Goal: Task Accomplishment & Management: Complete application form

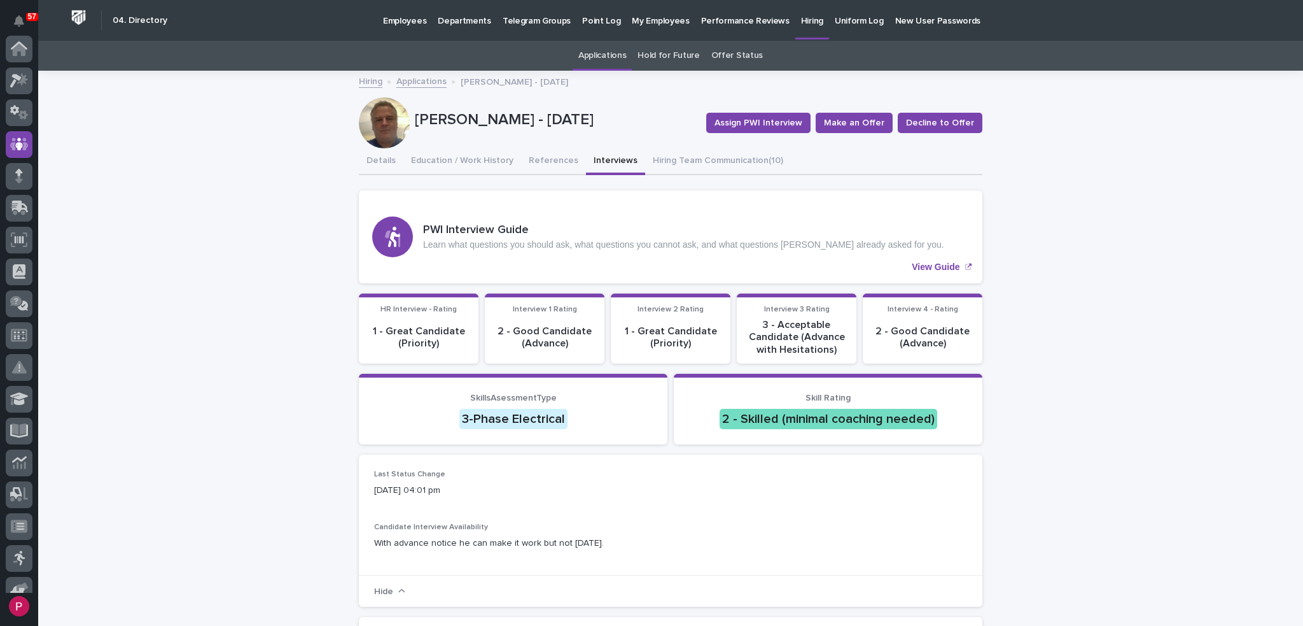
scroll to position [95, 0]
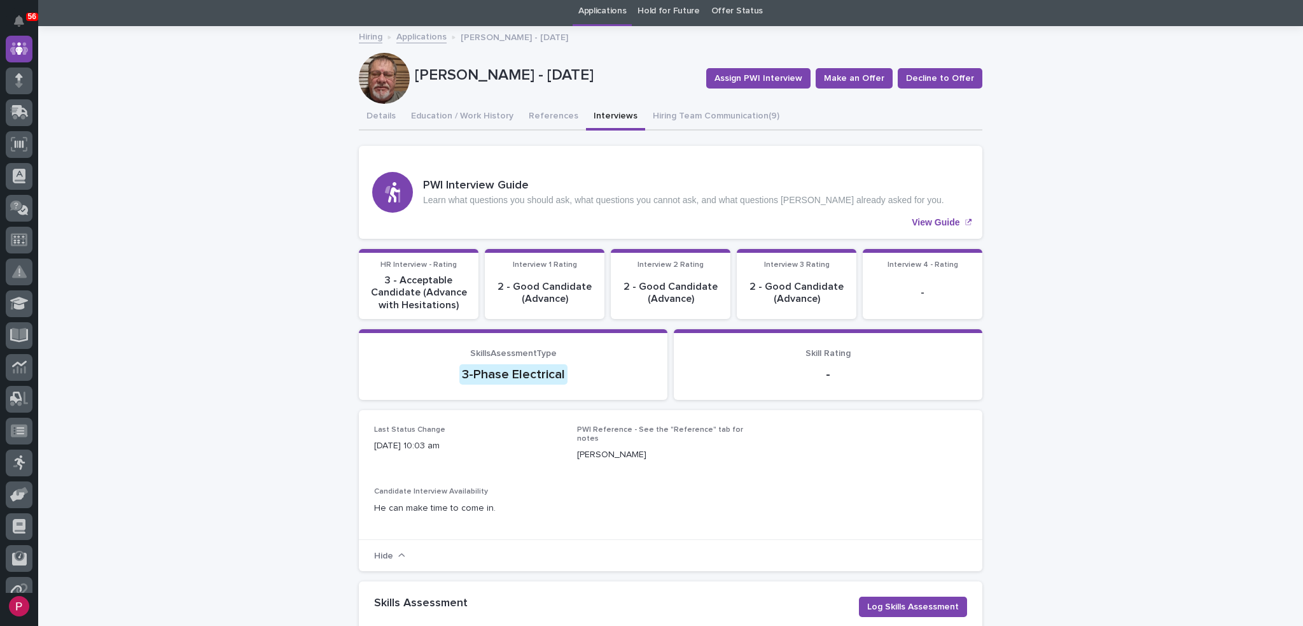
scroll to position [64, 0]
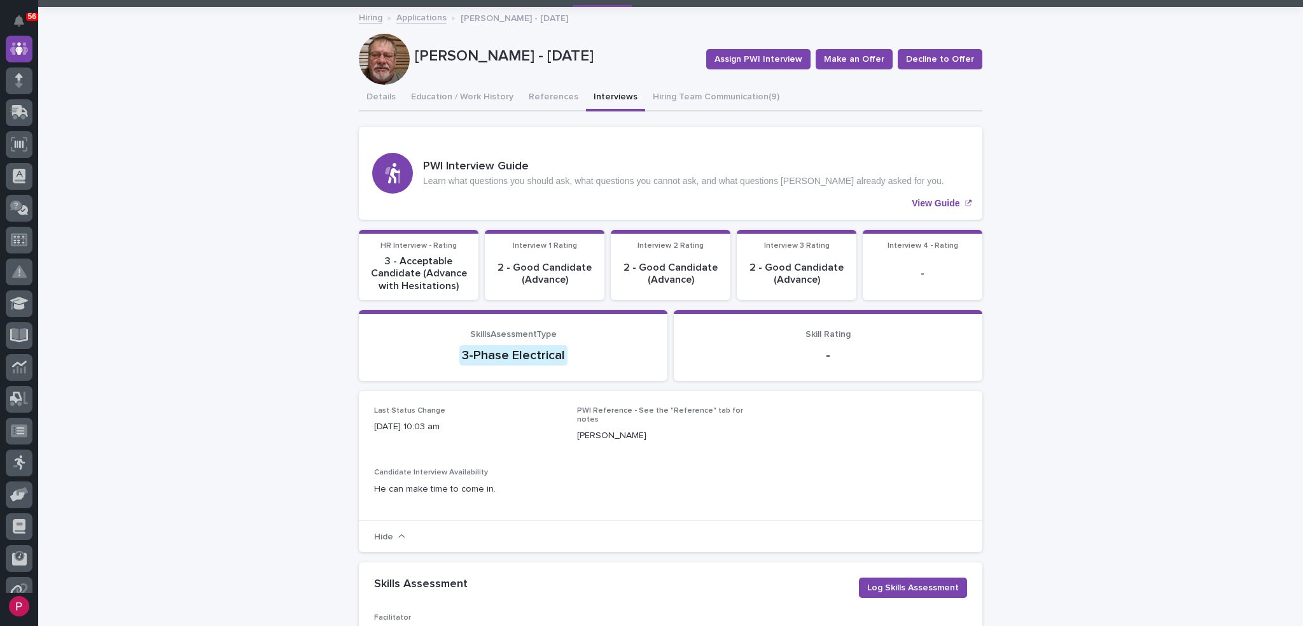
click at [570, 351] on p "3-Phase Electrical" at bounding box center [513, 355] width 278 height 20
click at [504, 352] on div "3-Phase Electrical" at bounding box center [514, 355] width 108 height 20
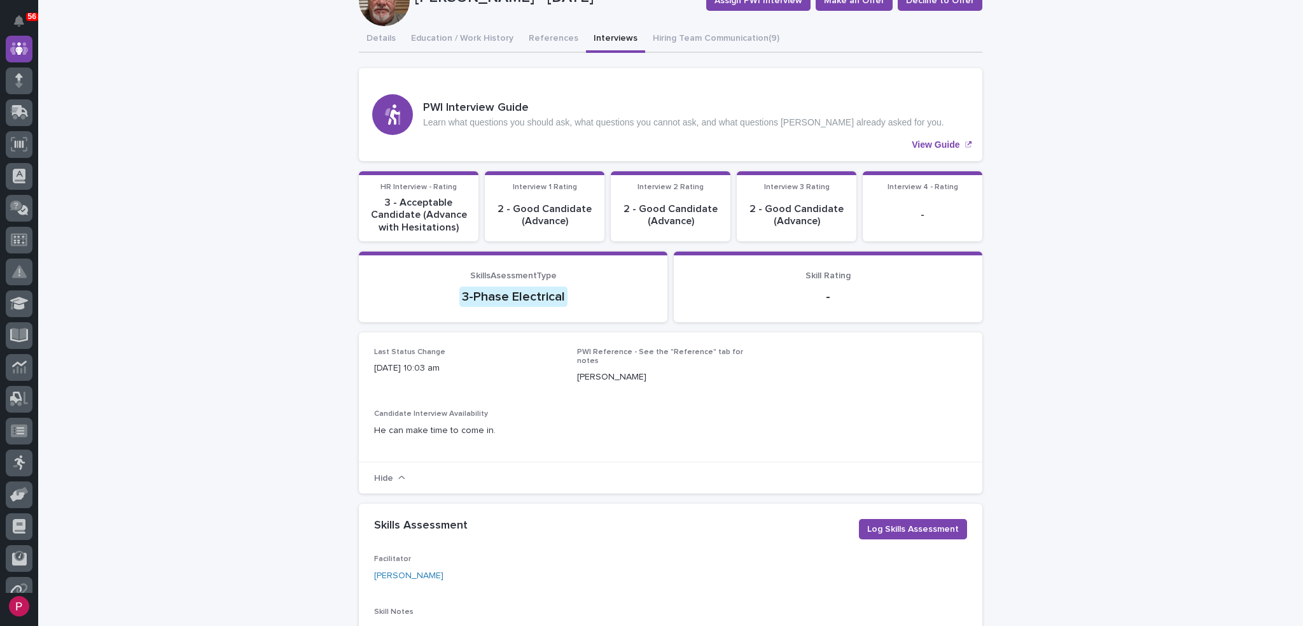
scroll to position [255, 0]
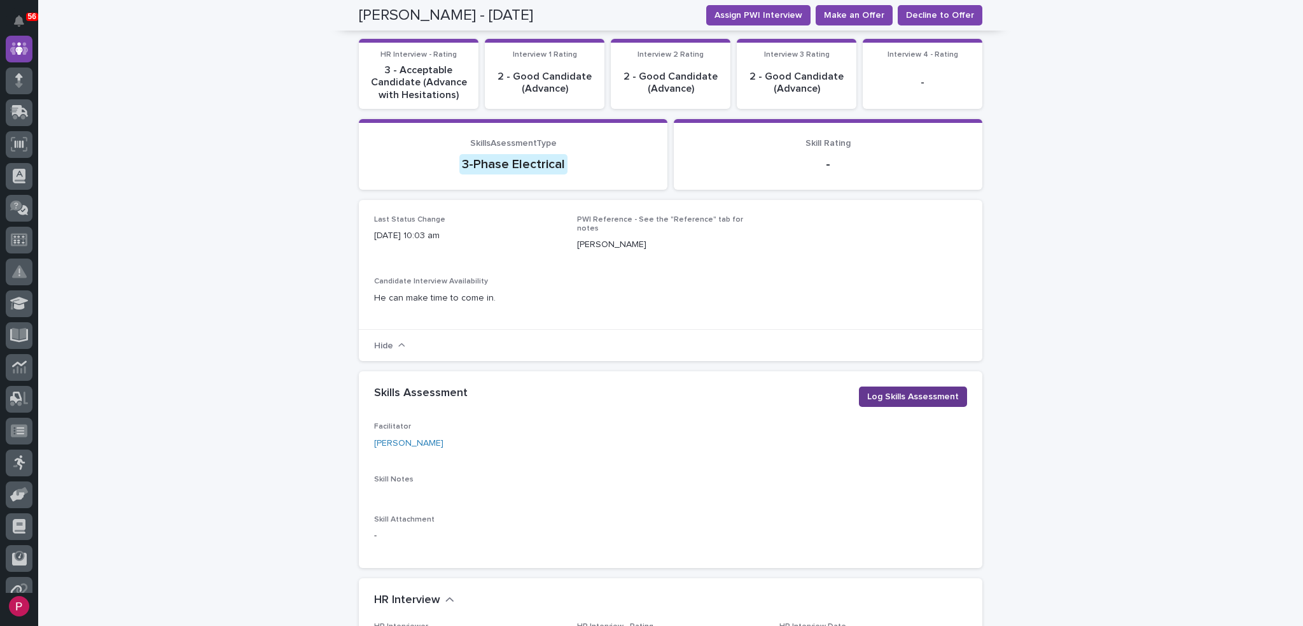
click at [883, 391] on span "Log Skills Assessment" at bounding box center [913, 396] width 92 height 13
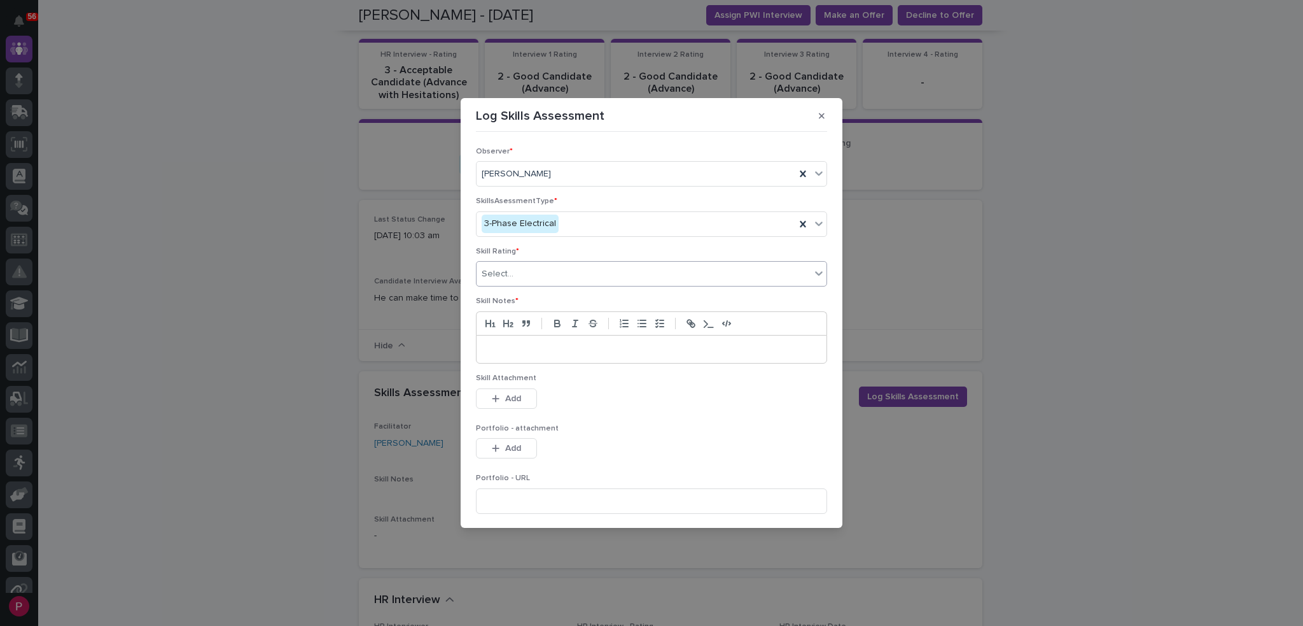
click at [524, 270] on div "Select..." at bounding box center [644, 273] width 334 height 21
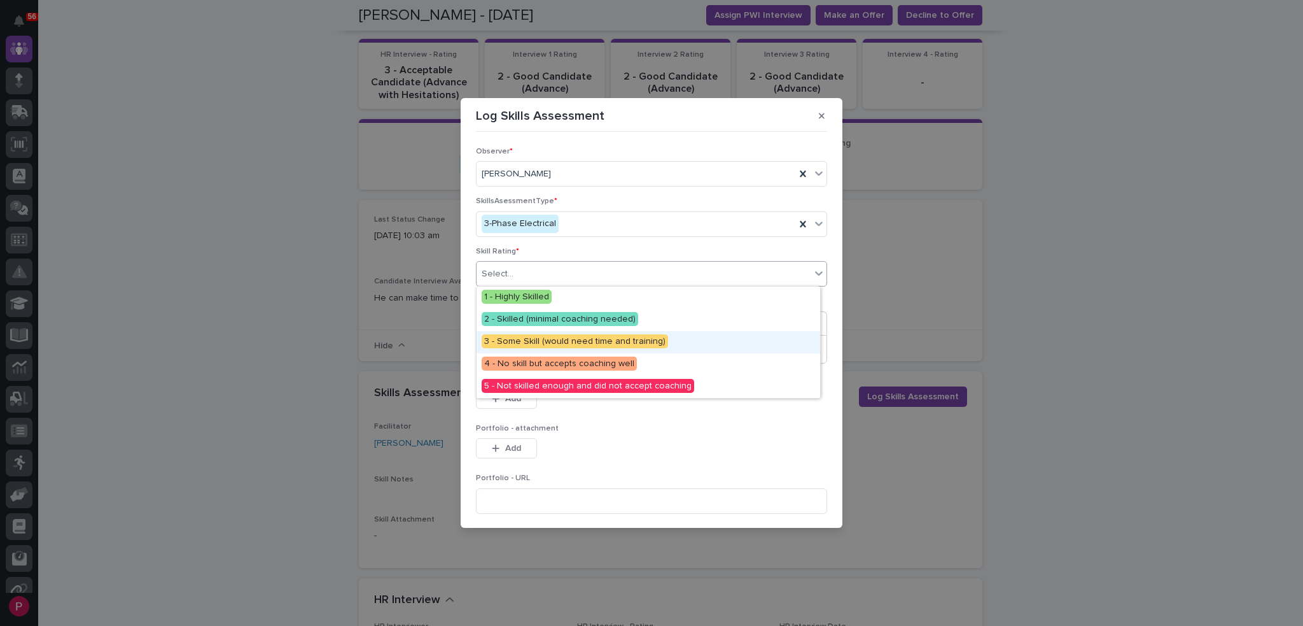
click at [598, 341] on span "3 - Some Skill (would need time and training)" at bounding box center [575, 341] width 186 height 14
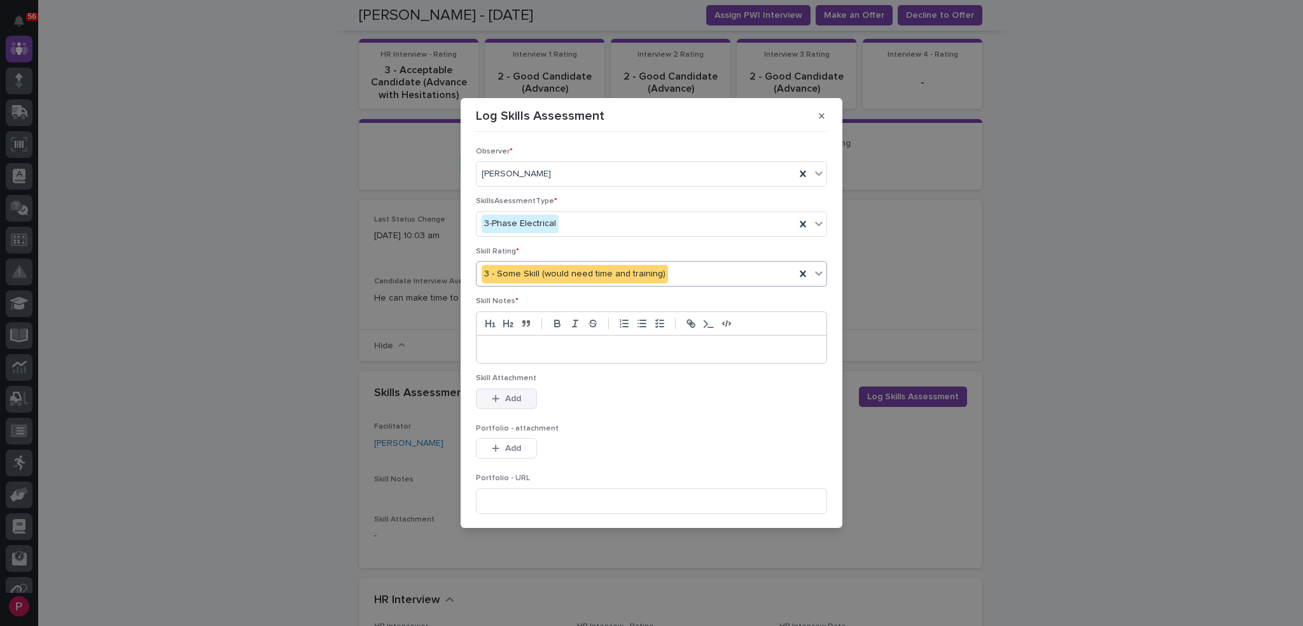
click at [503, 397] on div "button" at bounding box center [498, 398] width 13 height 9
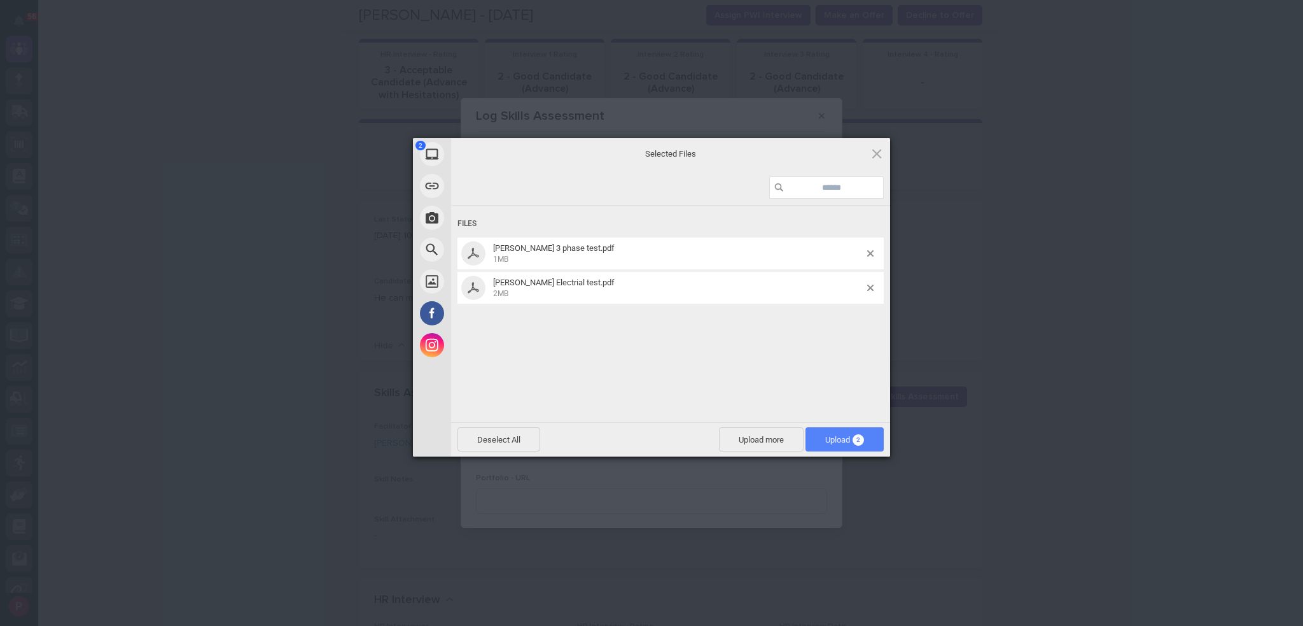
click at [827, 442] on span "Upload 2" at bounding box center [844, 440] width 39 height 10
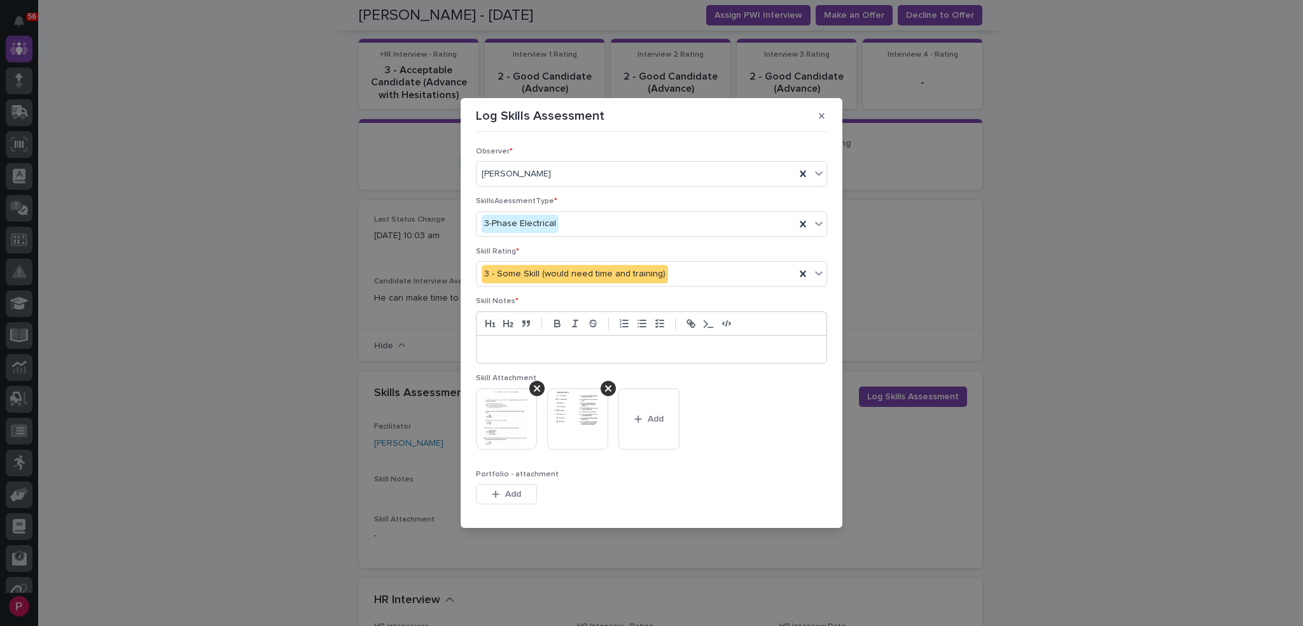
click at [502, 344] on p at bounding box center [651, 349] width 331 height 13
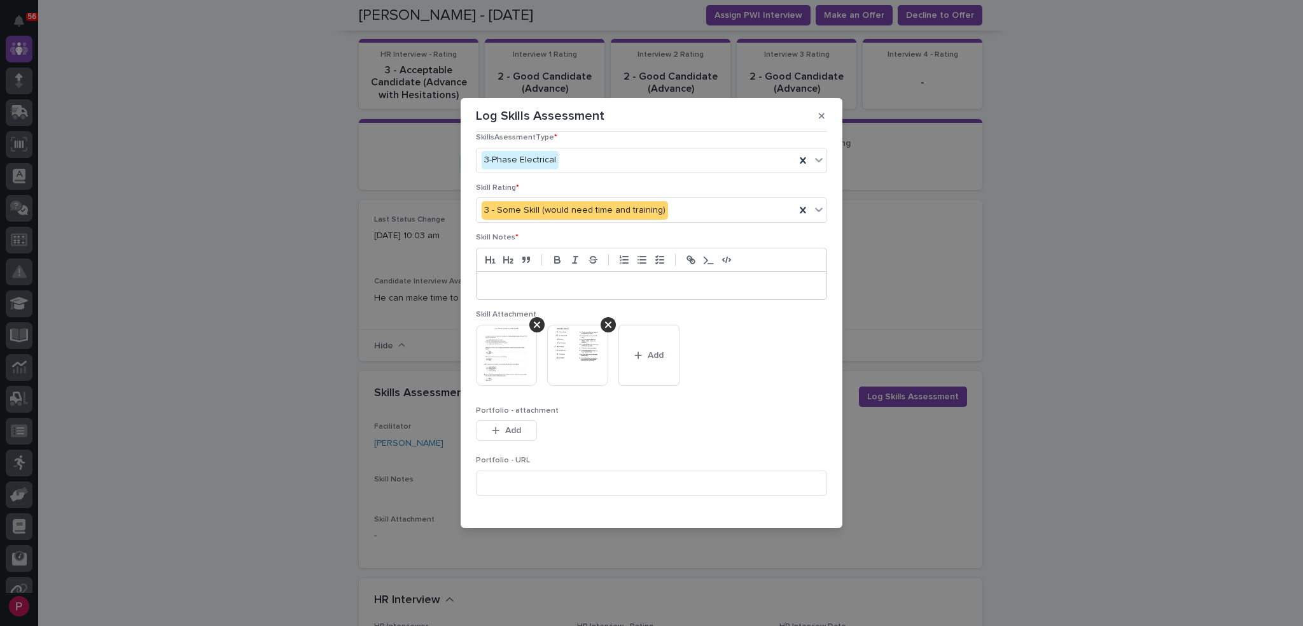
scroll to position [94, 0]
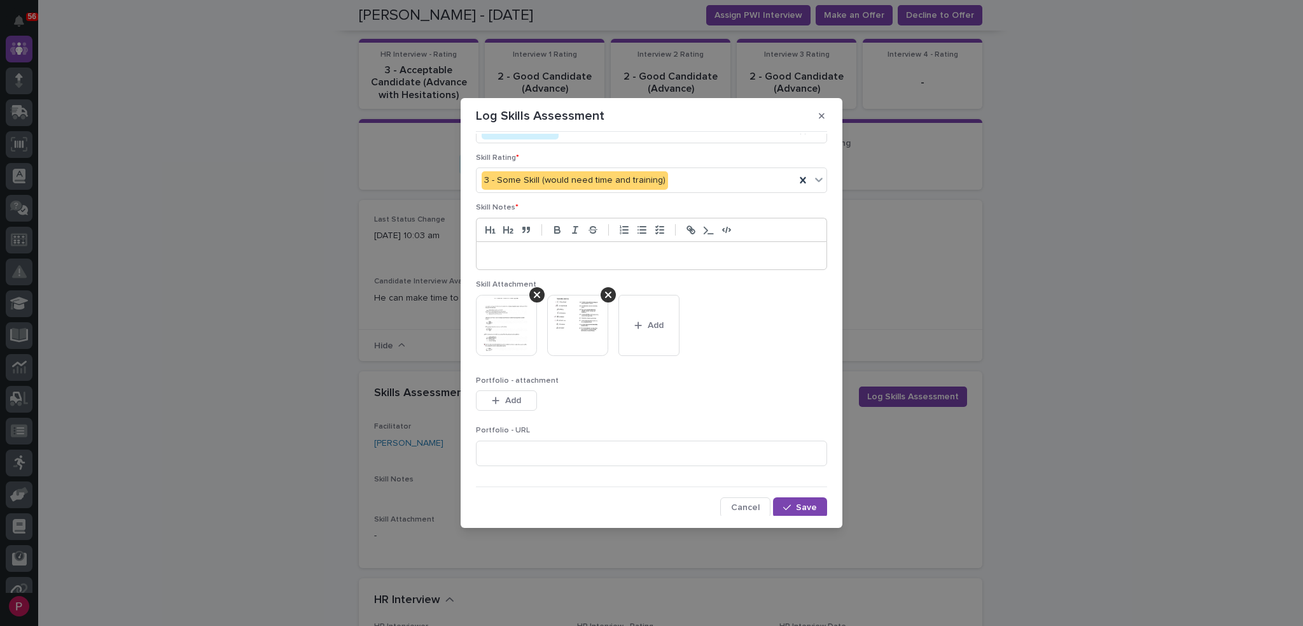
click at [505, 347] on img at bounding box center [506, 325] width 61 height 61
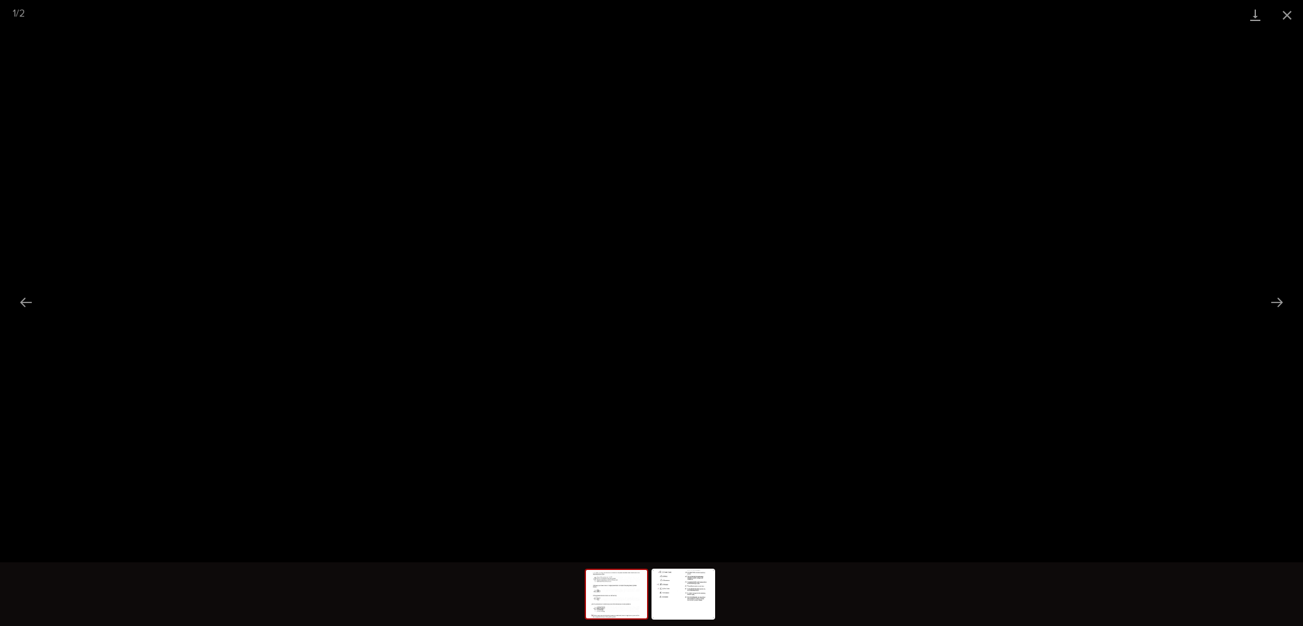
scroll to position [95, 0]
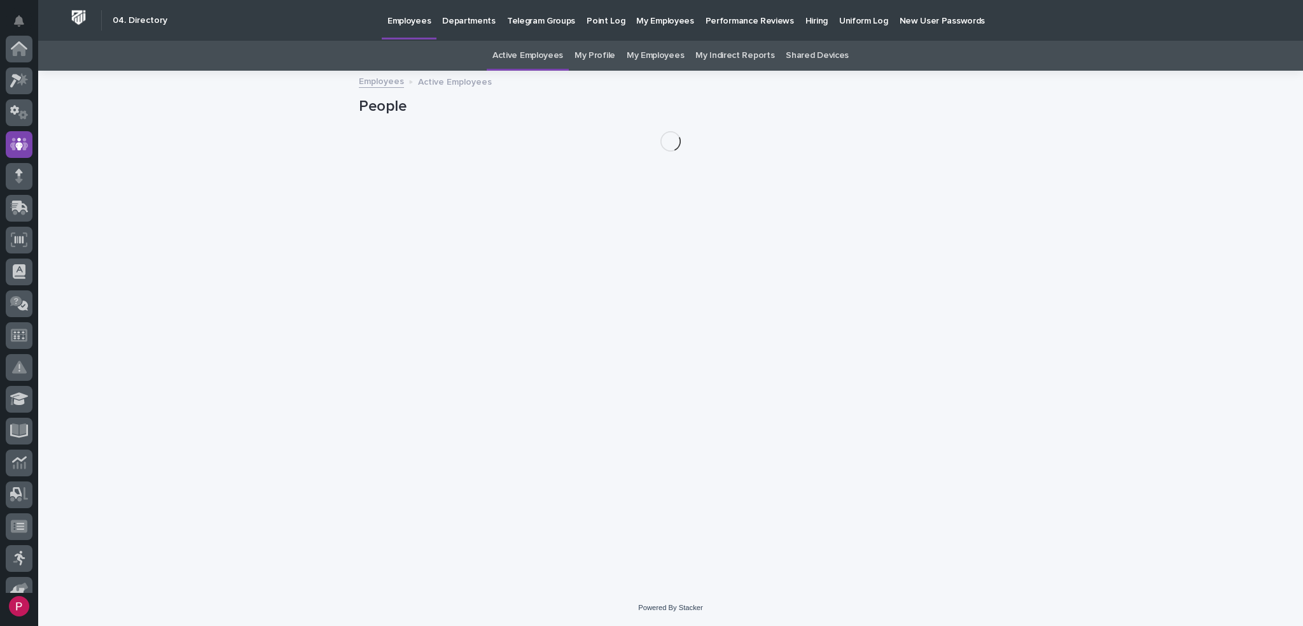
scroll to position [95, 0]
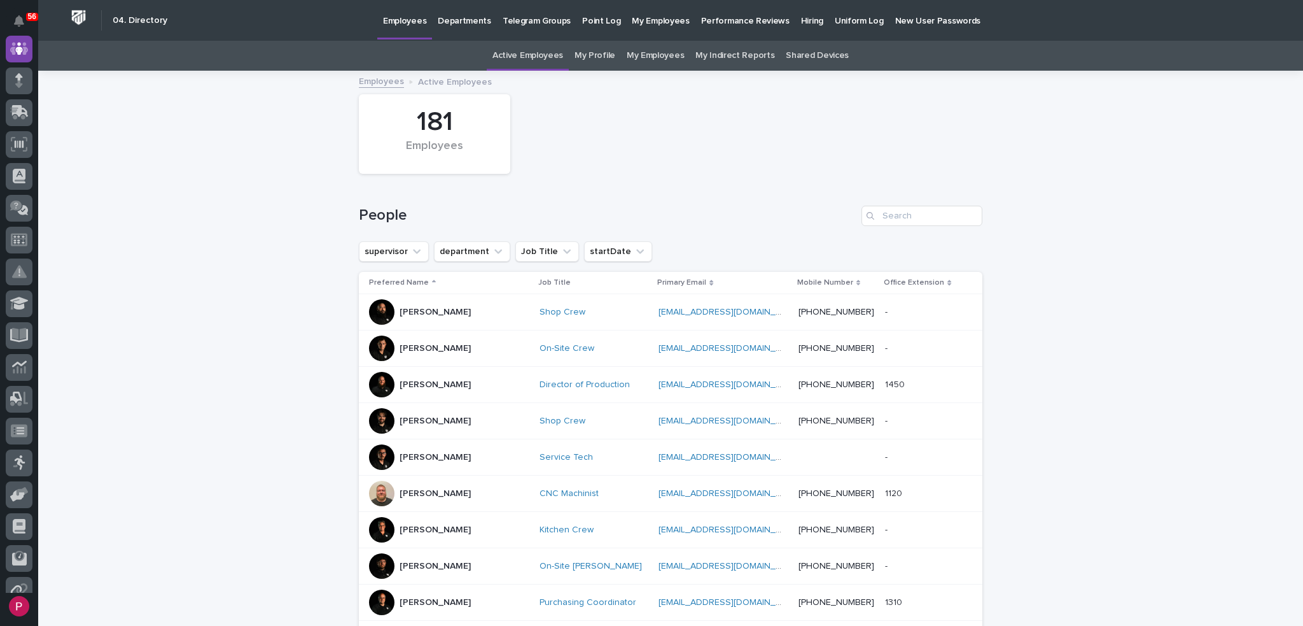
click at [801, 18] on p "Hiring" at bounding box center [812, 13] width 22 height 27
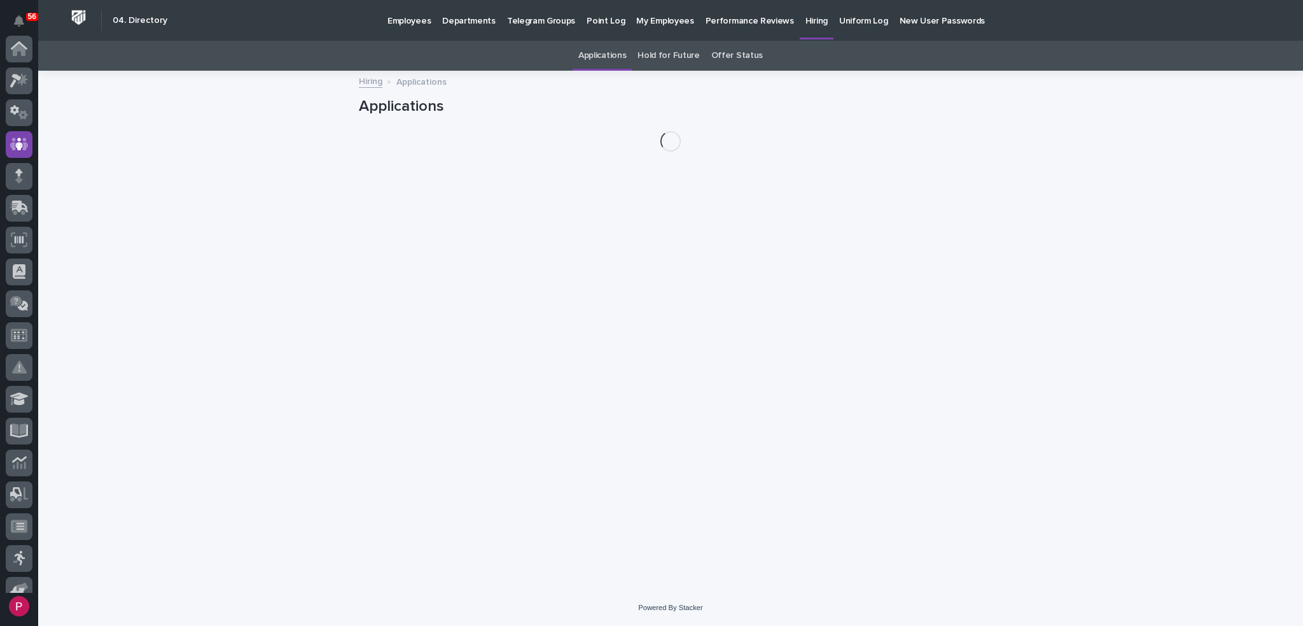
scroll to position [95, 0]
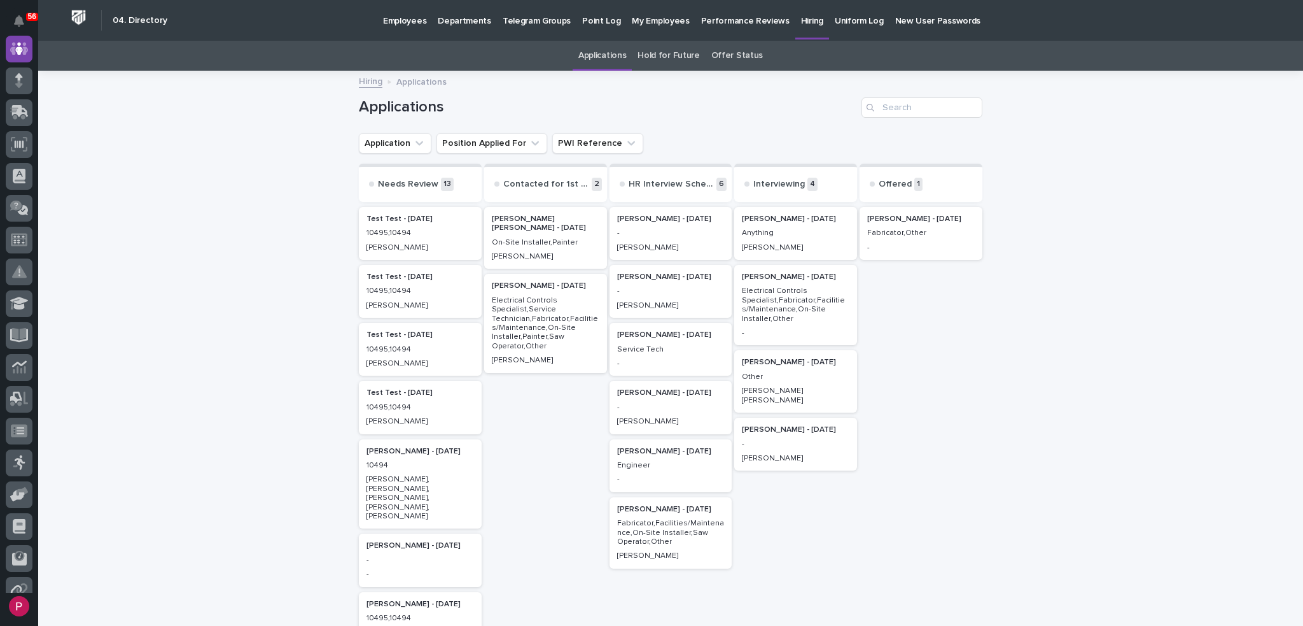
click at [782, 241] on div "[PERSON_NAME]" at bounding box center [796, 246] width 108 height 11
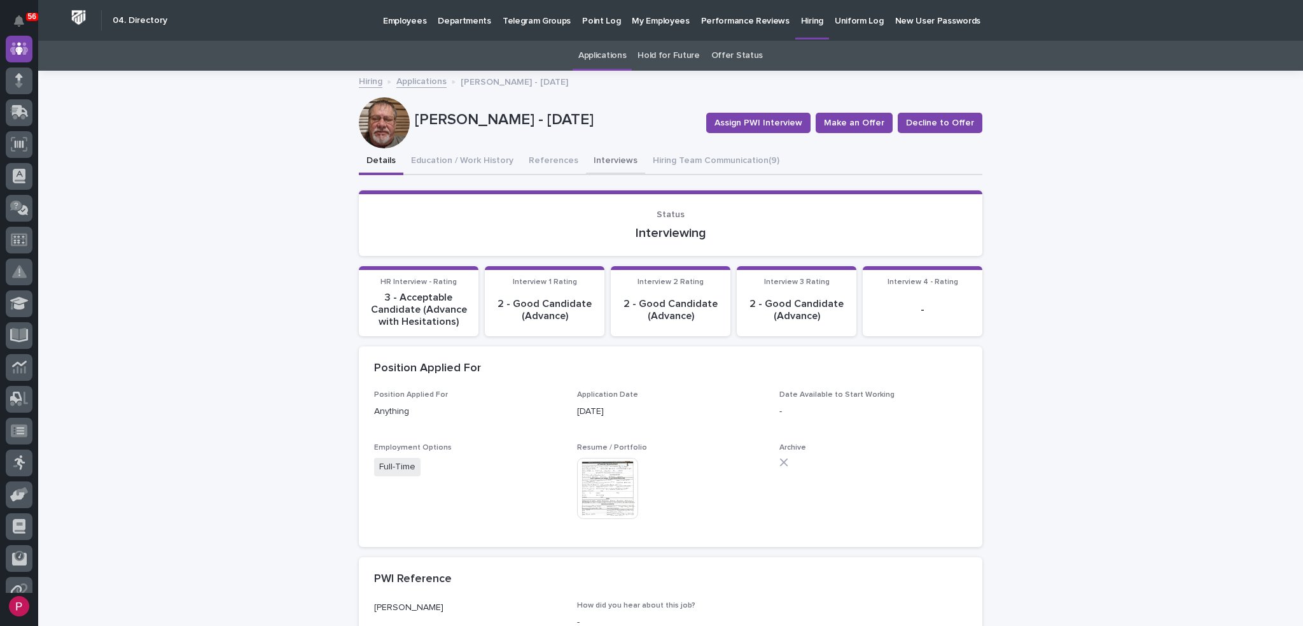
click at [598, 160] on button "Interviews" at bounding box center [615, 161] width 59 height 27
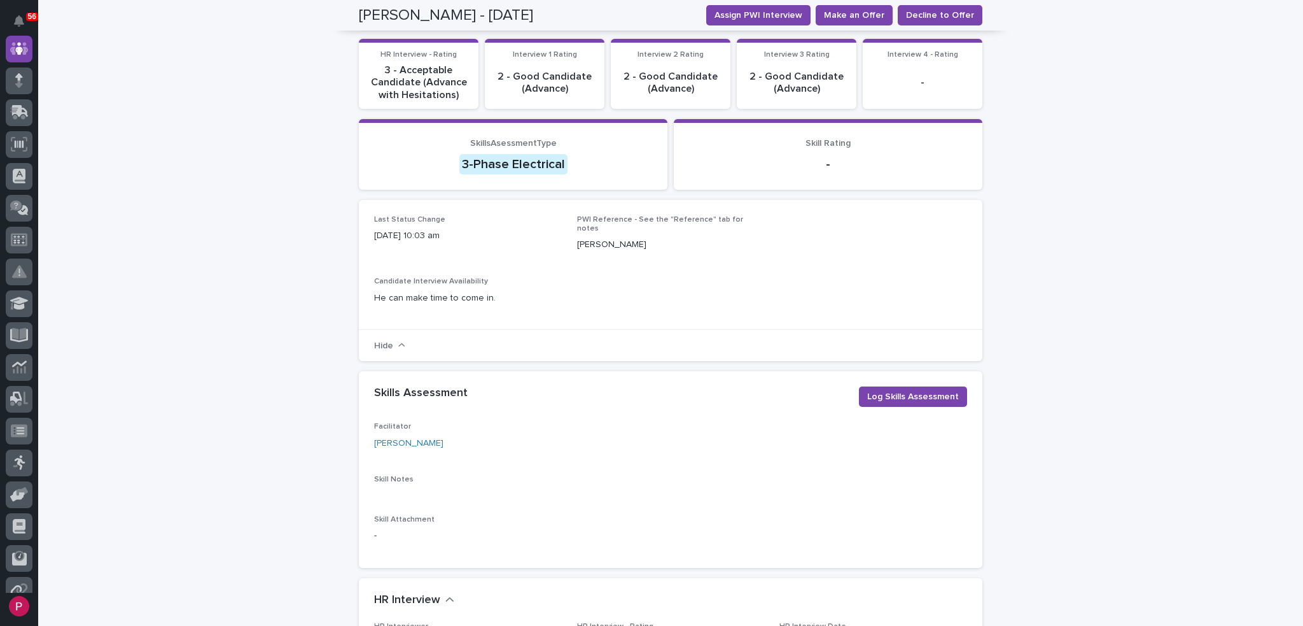
scroll to position [191, 0]
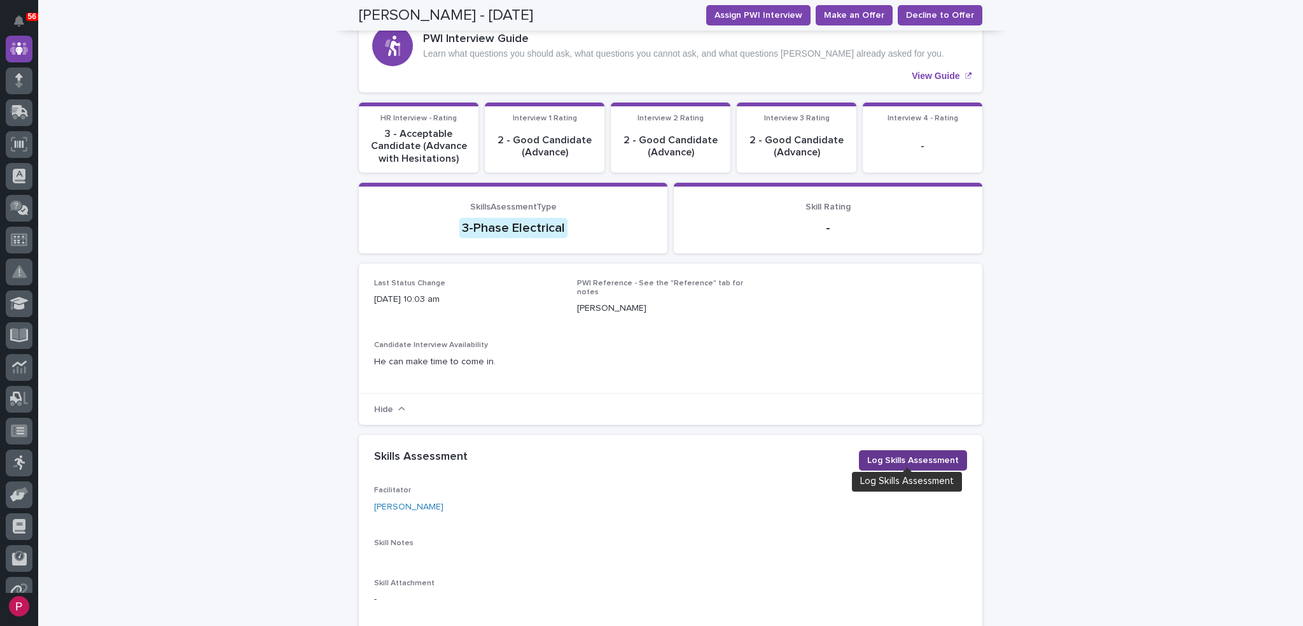
click at [887, 454] on span "Log Skills Assessment" at bounding box center [913, 460] width 92 height 13
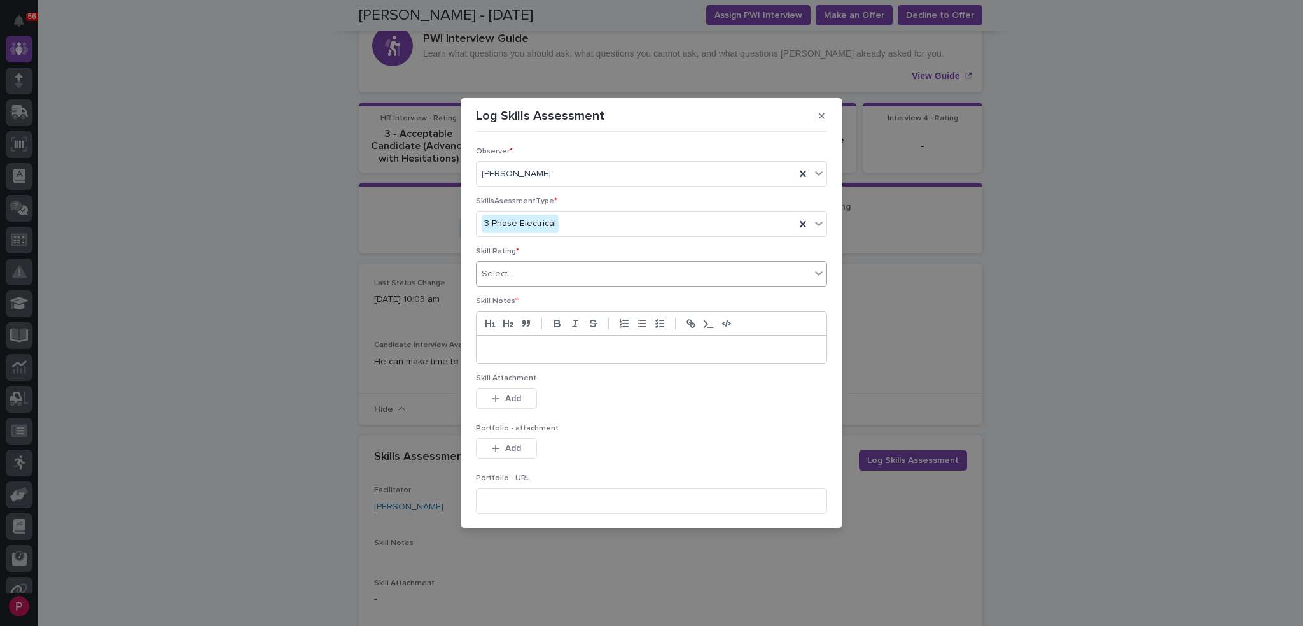
click at [813, 273] on icon at bounding box center [819, 273] width 13 height 13
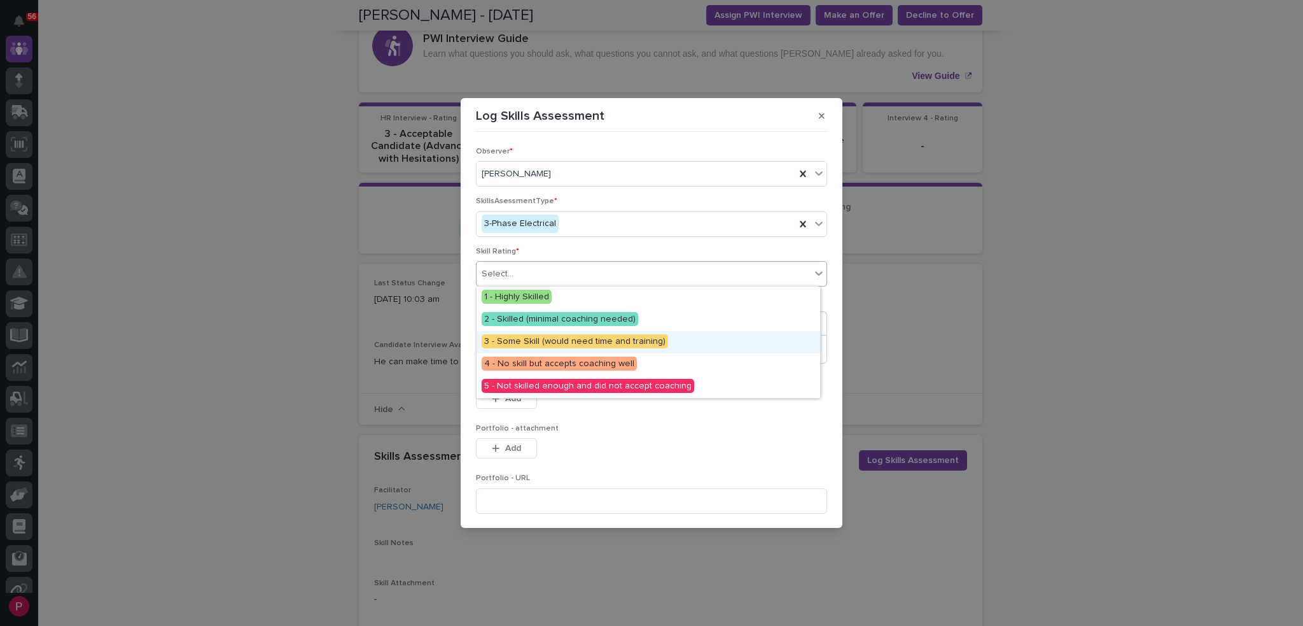
click at [647, 343] on span "3 - Some Skill (would need time and training)" at bounding box center [575, 341] width 186 height 14
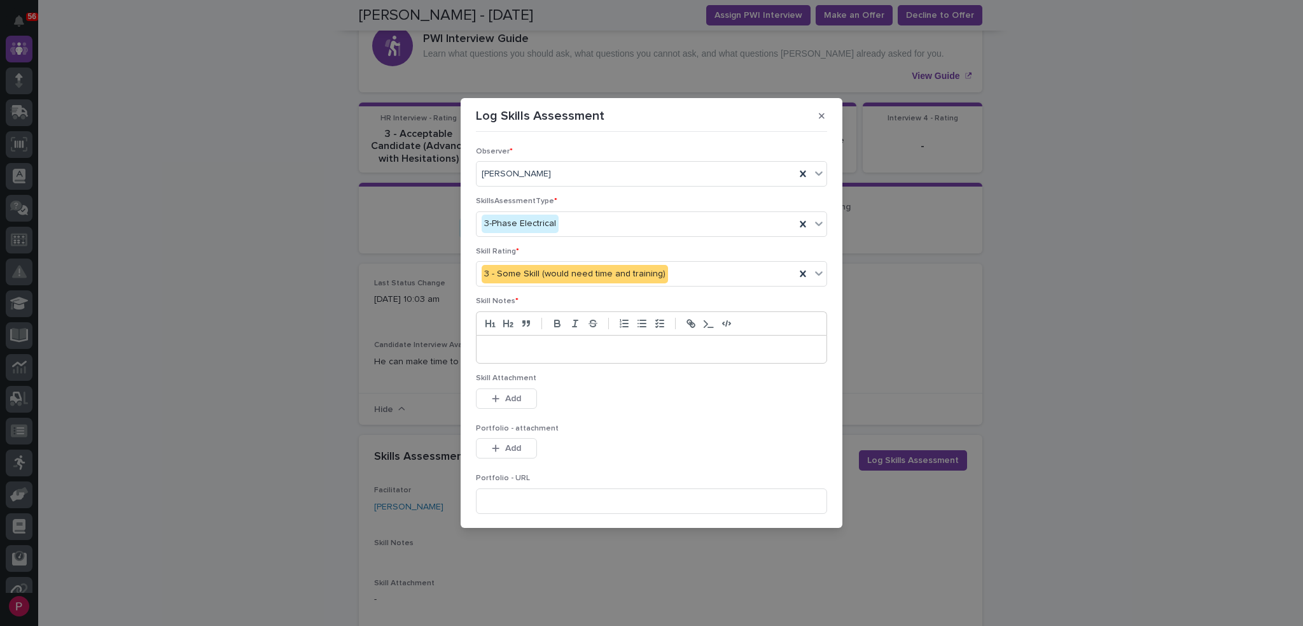
click at [579, 346] on p at bounding box center [651, 349] width 331 height 13
click at [516, 398] on span "Add" at bounding box center [513, 398] width 16 height 9
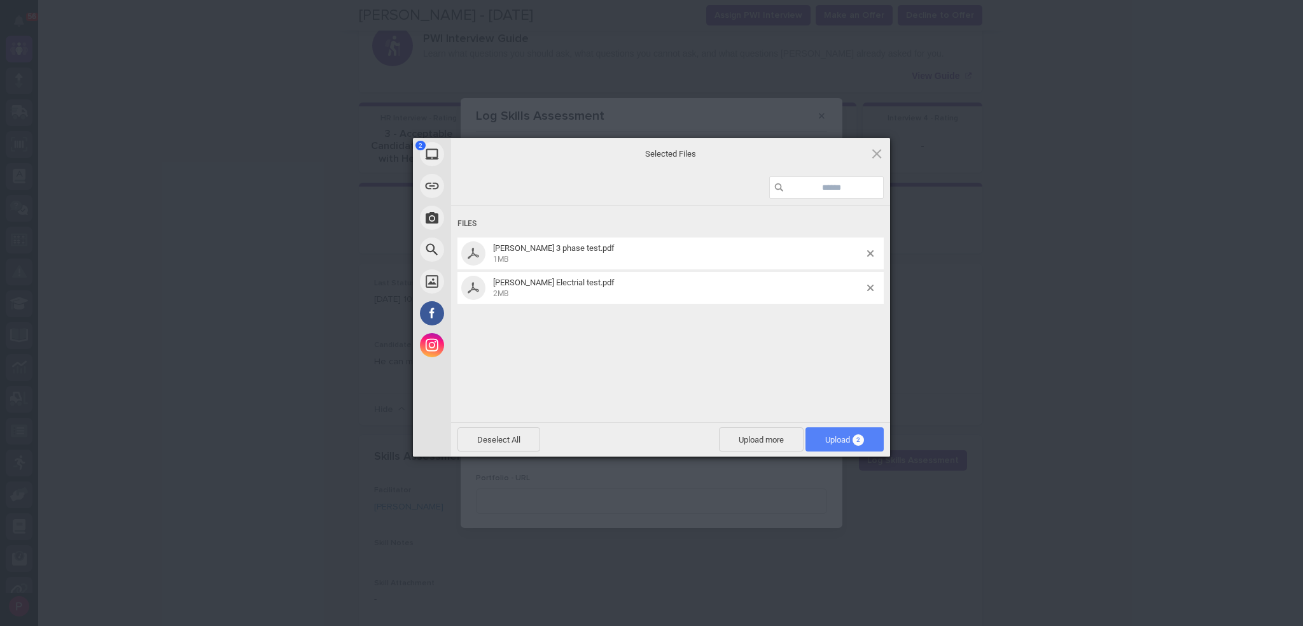
click at [830, 439] on span "Upload 2" at bounding box center [844, 440] width 39 height 10
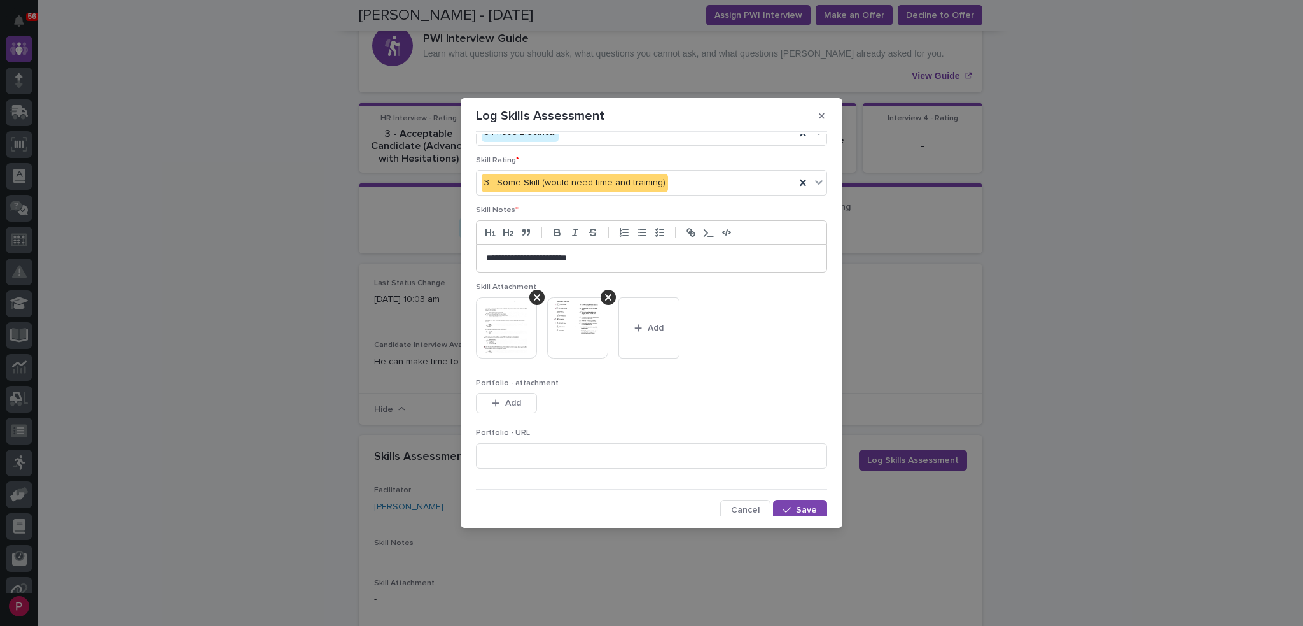
scroll to position [94, 0]
click at [797, 505] on span "Save" at bounding box center [806, 507] width 21 height 9
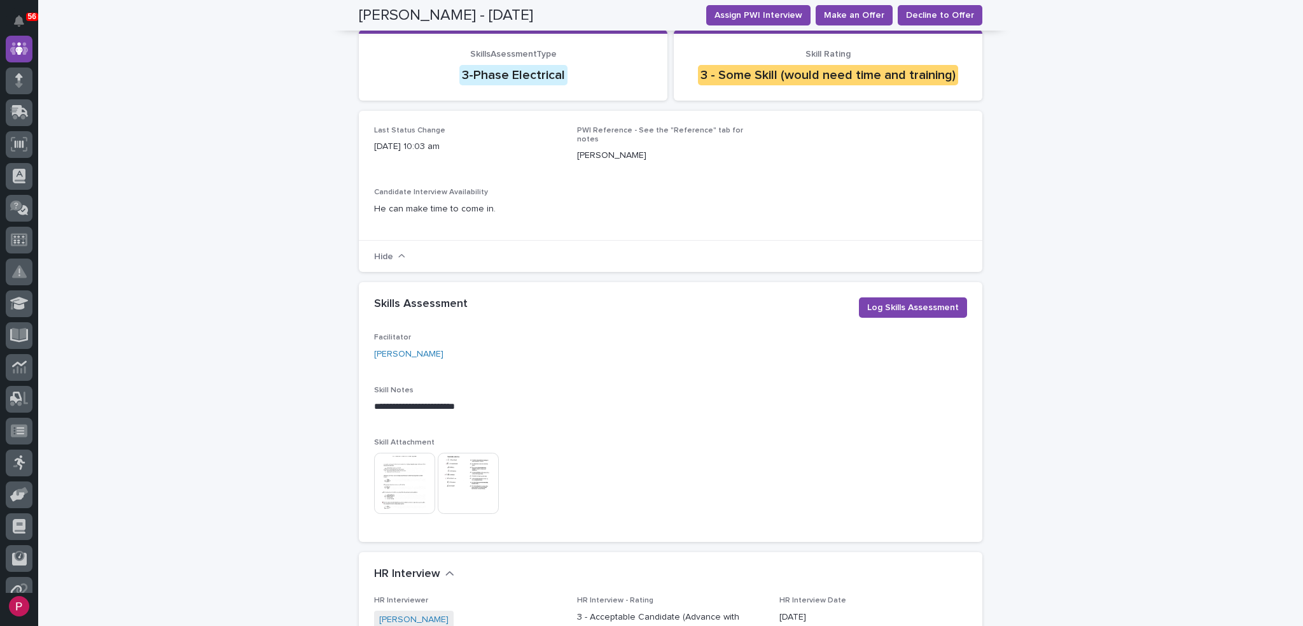
scroll to position [25, 0]
